Goal: Book appointment/travel/reservation

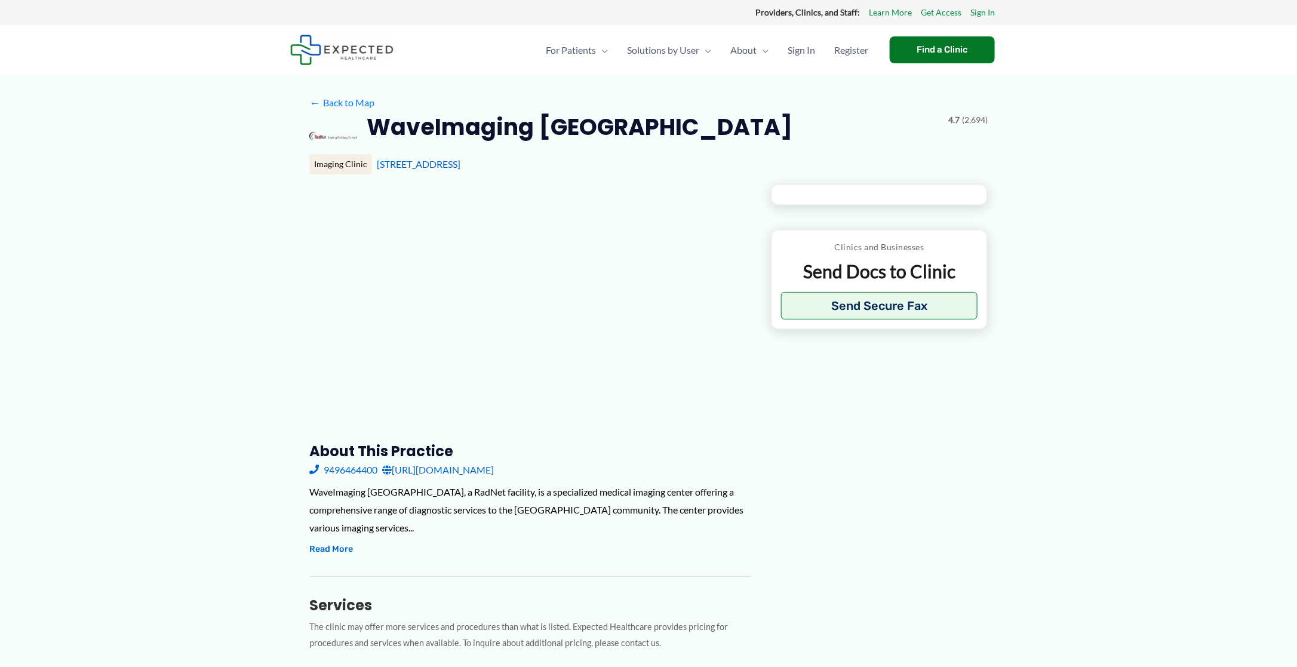
type input "**********"
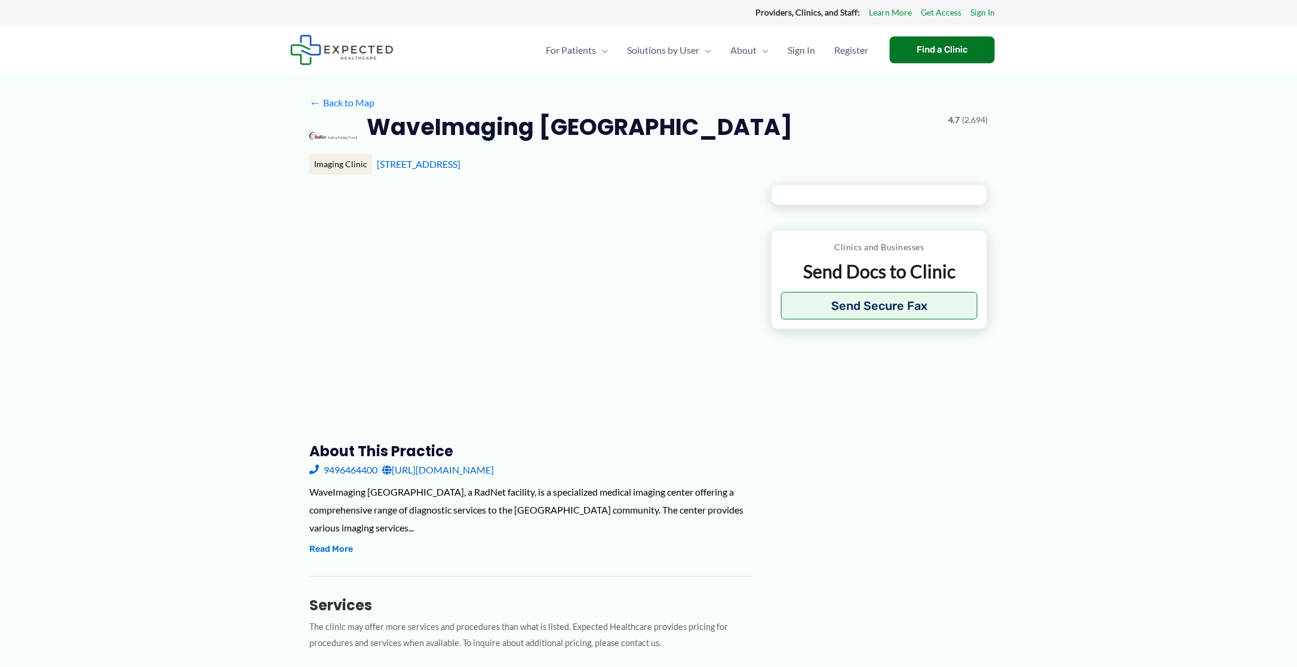
type input "**********"
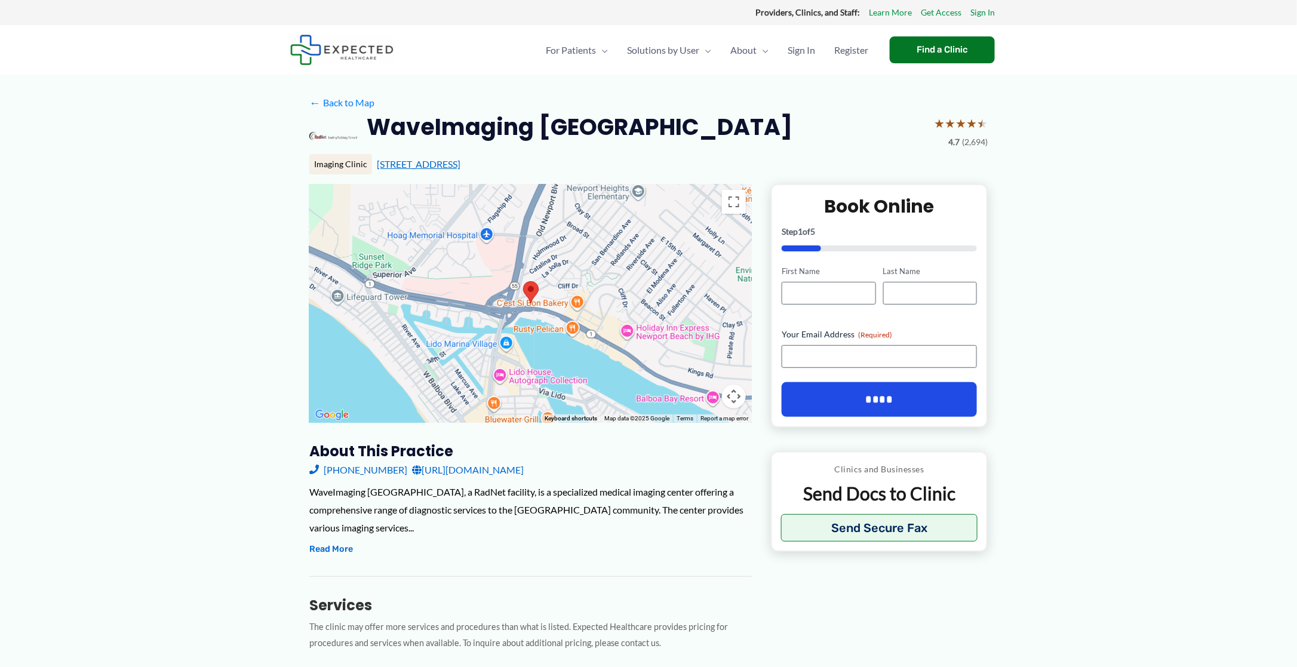
click at [460, 165] on link "[STREET_ADDRESS]" at bounding box center [419, 163] width 84 height 11
